Goal: Entertainment & Leisure: Browse casually

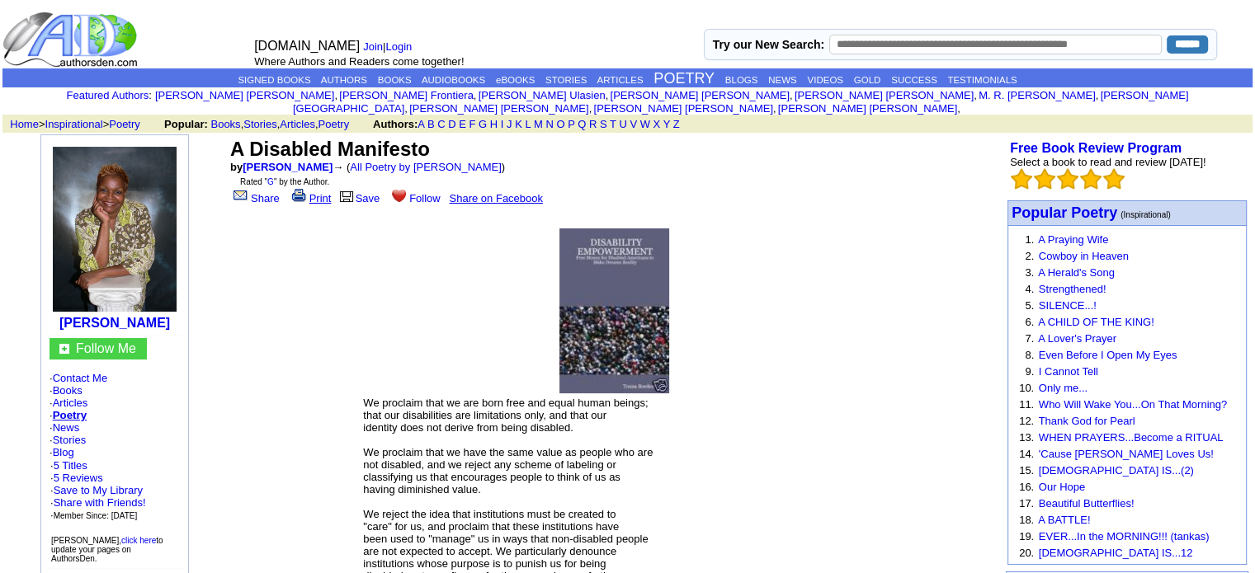
click at [317, 192] on link "Print" at bounding box center [310, 198] width 43 height 12
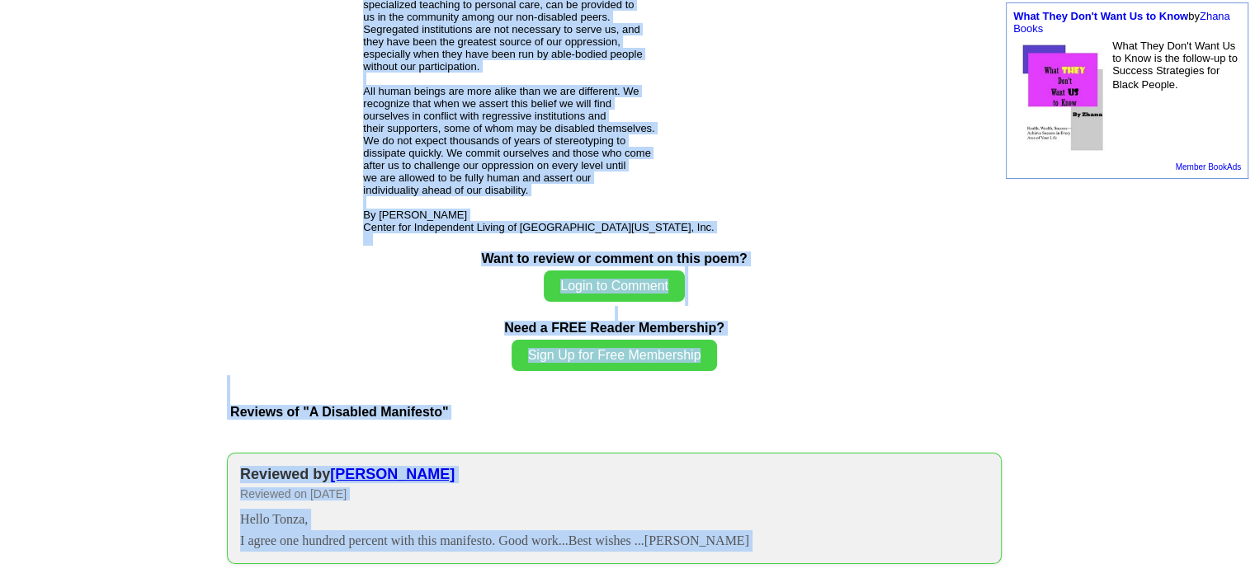
scroll to position [965, 0]
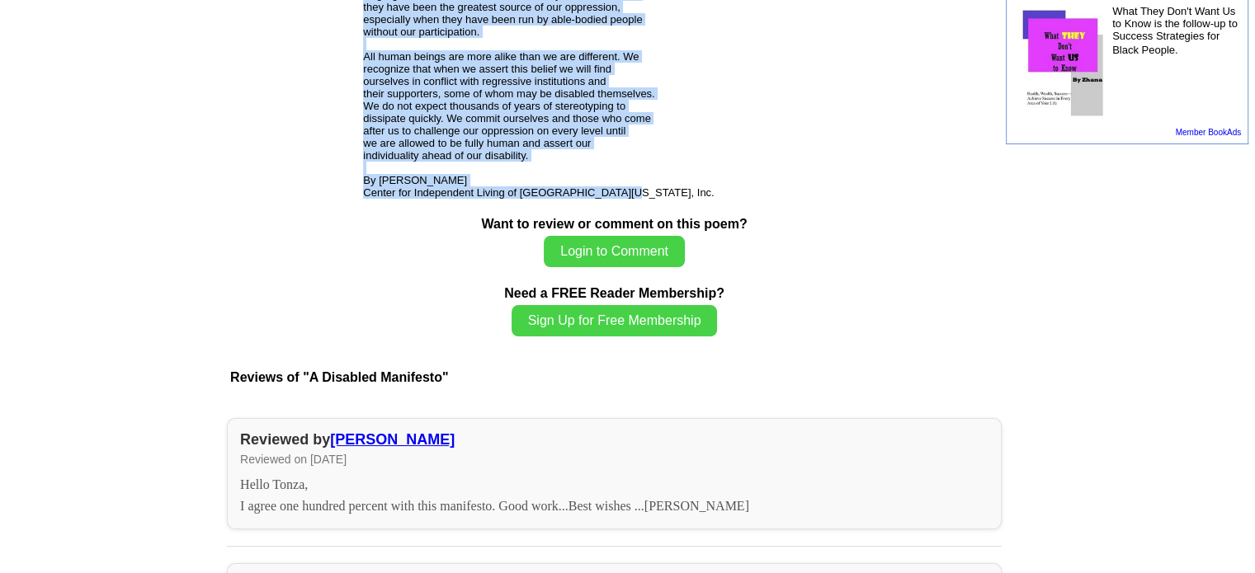
drag, startPoint x: 398, startPoint y: 131, endPoint x: 708, endPoint y: 186, distance: 315.0
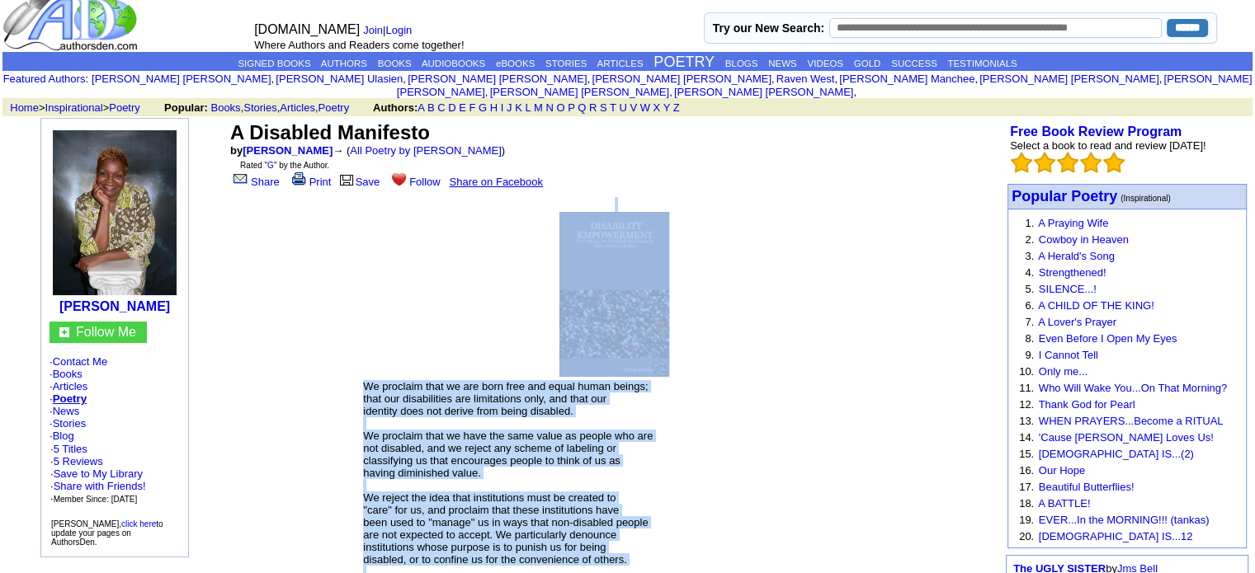
scroll to position [0, 0]
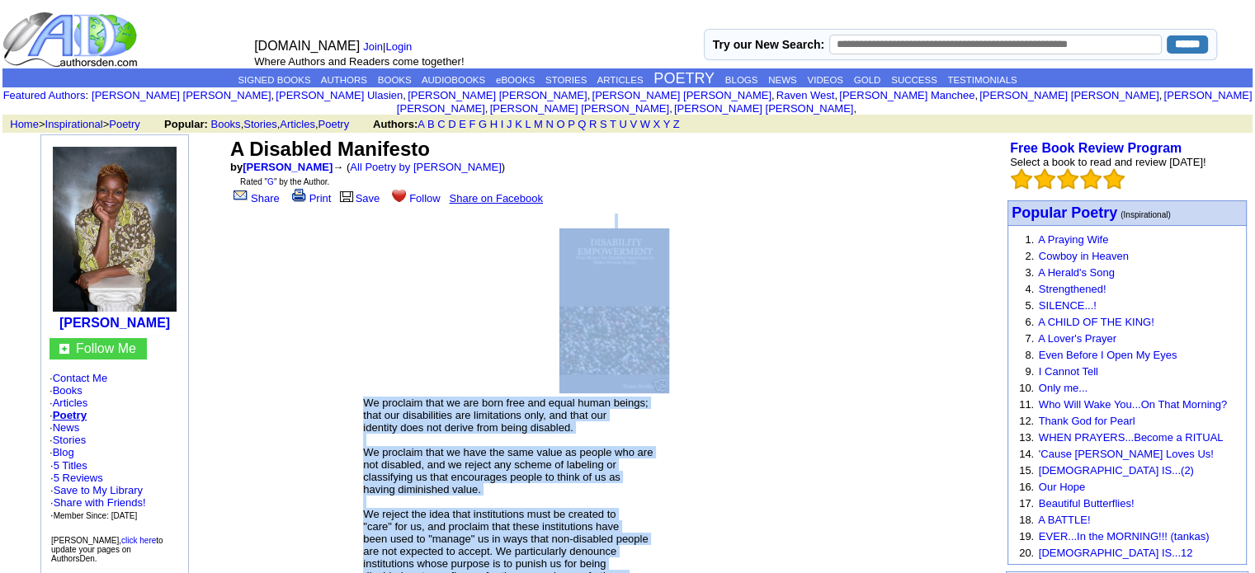
click at [790, 243] on td at bounding box center [613, 304] width 503 height 182
